Goal: Task Accomplishment & Management: Complete application form

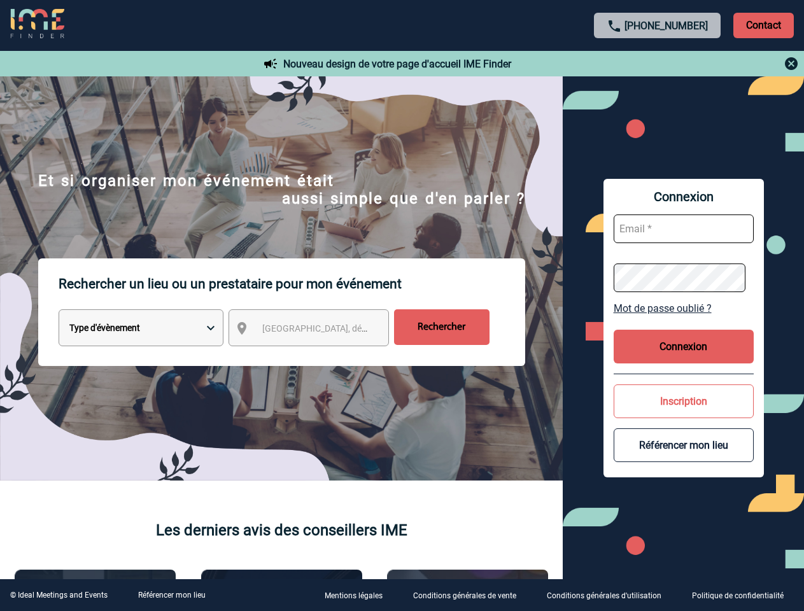
click at [402, 306] on p "Rechercher un lieu ou un prestataire pour mon événement" at bounding box center [292, 283] width 467 height 51
click at [763, 25] on p "Contact" at bounding box center [763, 25] width 60 height 25
click at [658, 64] on div at bounding box center [657, 63] width 283 height 15
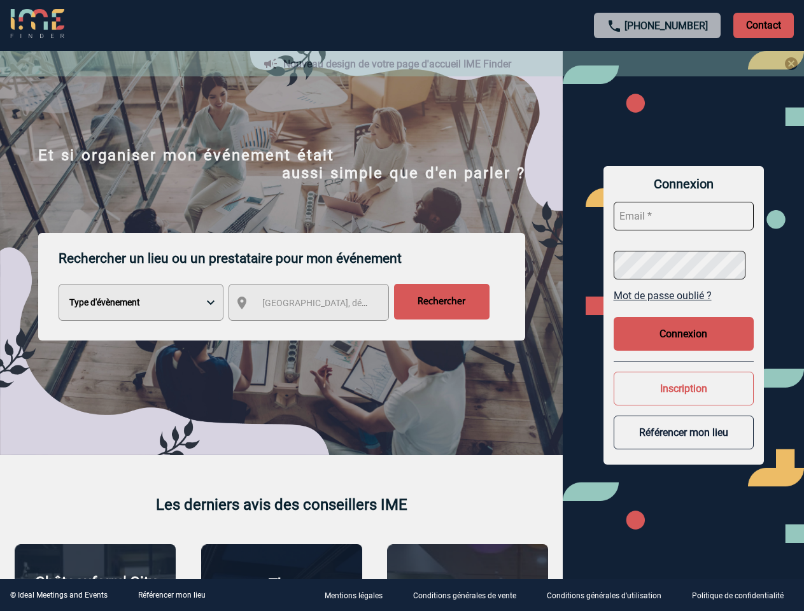
click at [320, 330] on div at bounding box center [402, 305] width 804 height 611
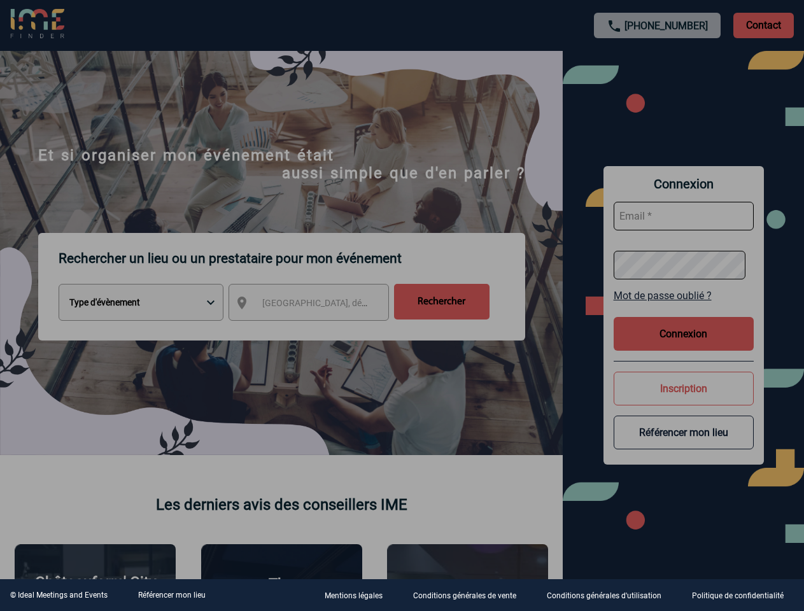
click at [684, 308] on div at bounding box center [402, 305] width 804 height 611
click at [684, 346] on div at bounding box center [402, 305] width 804 height 611
click at [684, 401] on div at bounding box center [402, 305] width 804 height 611
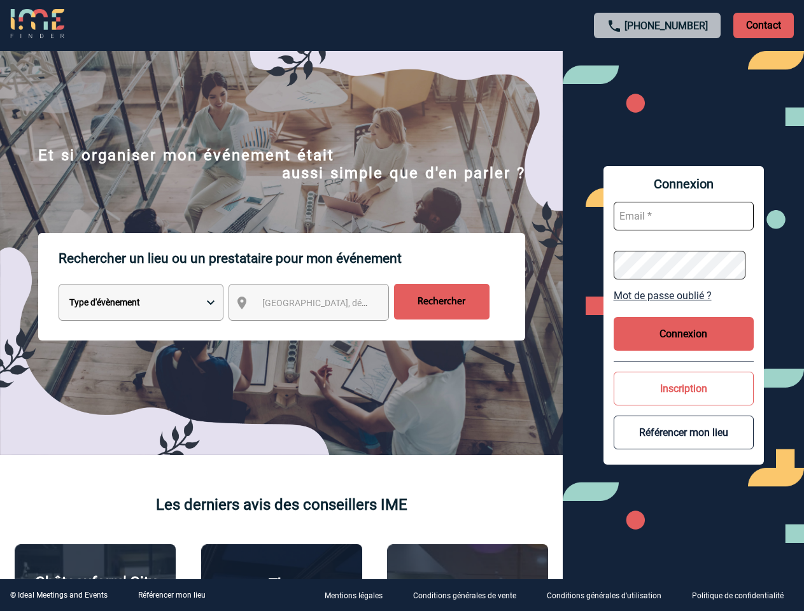
click at [684, 445] on button "Référencer mon lieu" at bounding box center [684, 433] width 140 height 34
click at [171, 595] on link "Référencer mon lieu" at bounding box center [171, 595] width 67 height 9
